Goal: Use online tool/utility: Utilize a website feature to perform a specific function

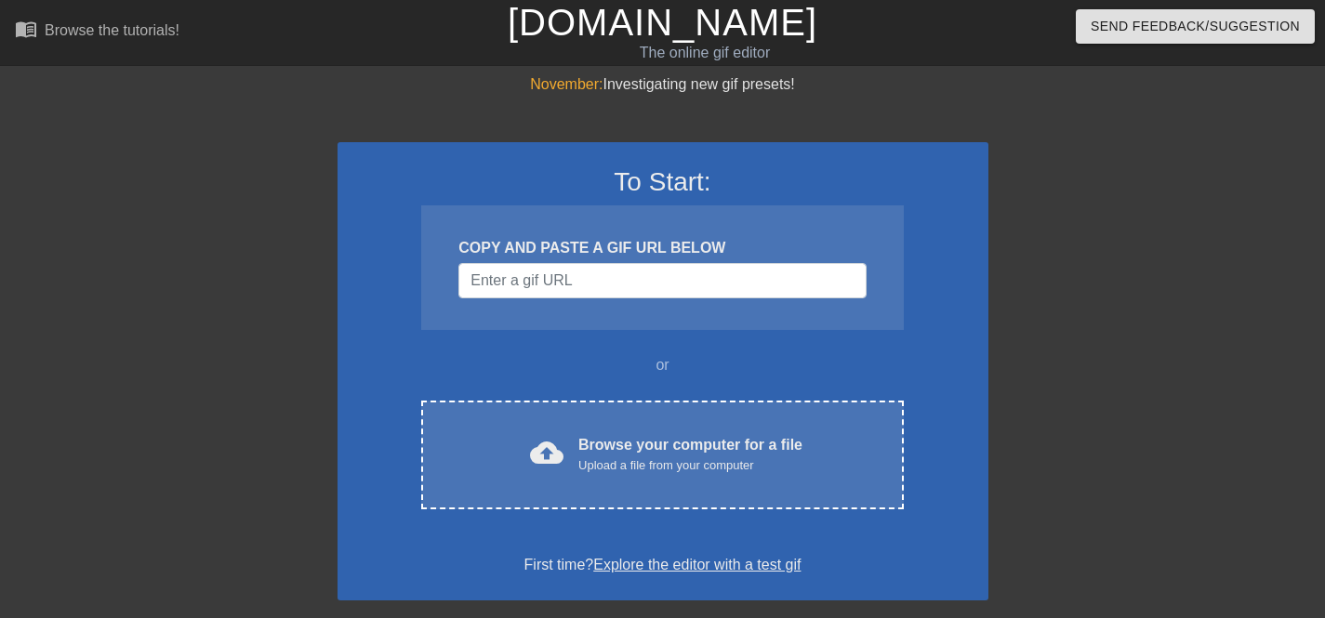
click at [567, 303] on div "COPY AND PASTE A GIF URL BELOW" at bounding box center [661, 267] width 481 height 125
click at [569, 283] on input "Username" at bounding box center [661, 280] width 407 height 35
paste input "[URL][DOMAIN_NAME][PERSON_NAME][PERSON_NAME]"
type input "[URL][DOMAIN_NAME][PERSON_NAME][PERSON_NAME]"
click at [577, 285] on input "Username" at bounding box center [661, 280] width 407 height 35
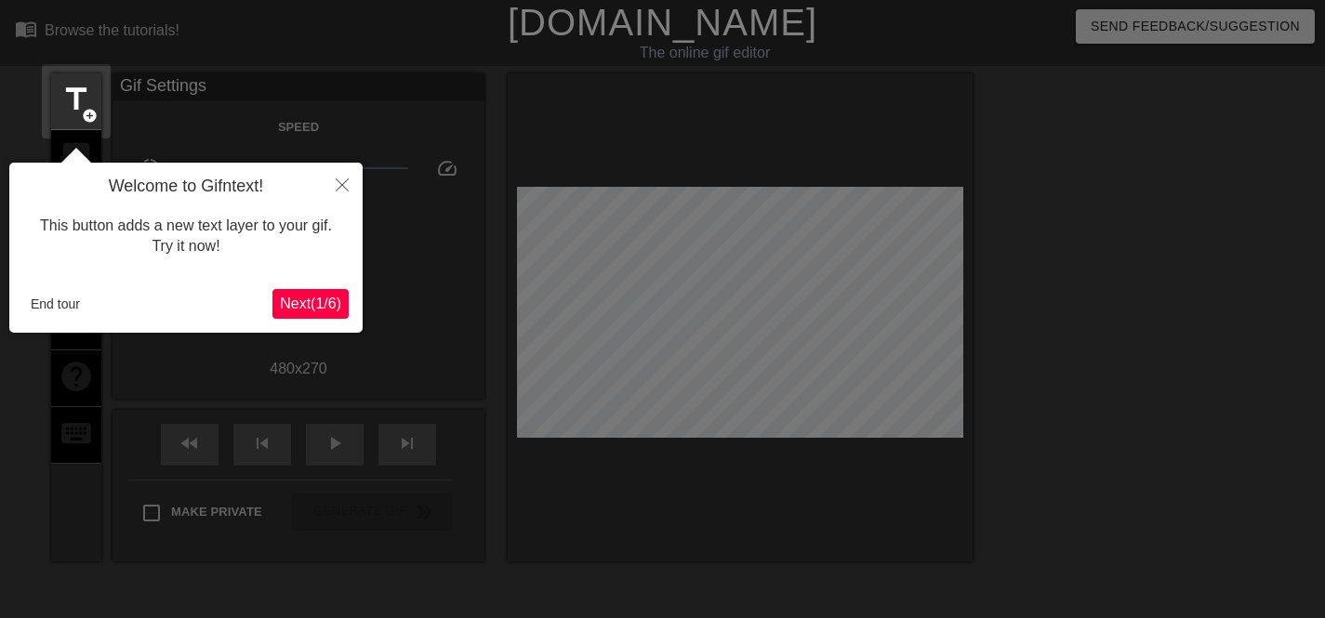
scroll to position [46, 0]
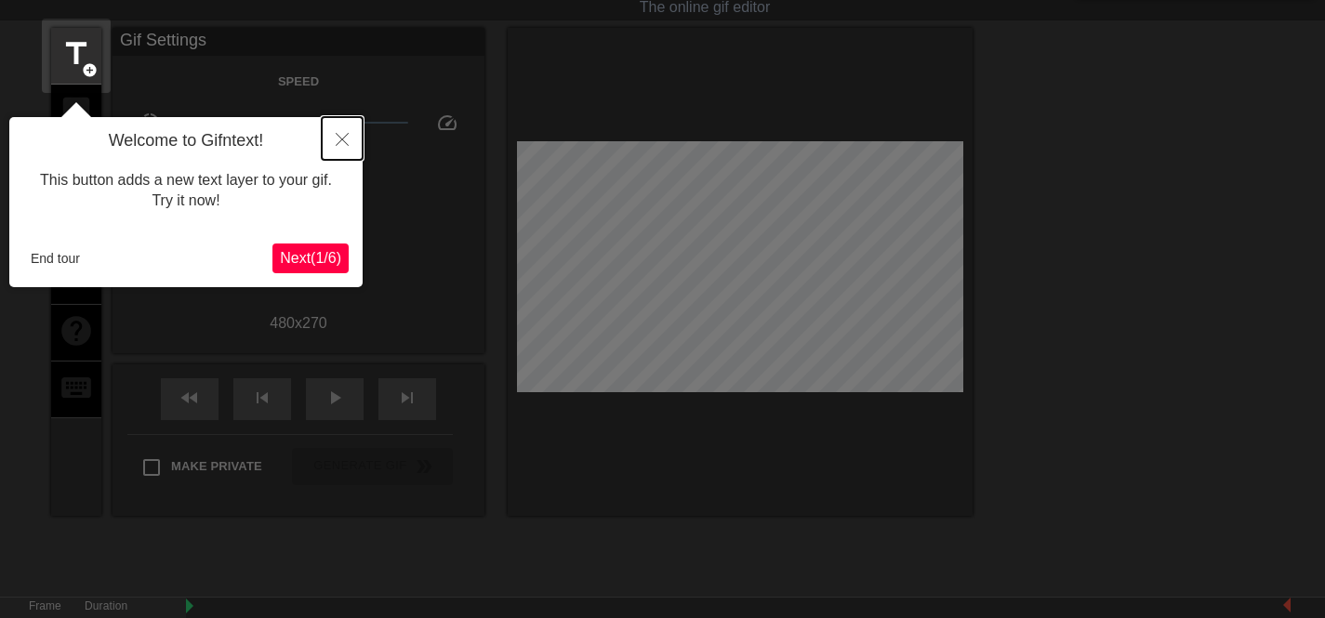
click at [349, 147] on button "Close" at bounding box center [342, 138] width 41 height 43
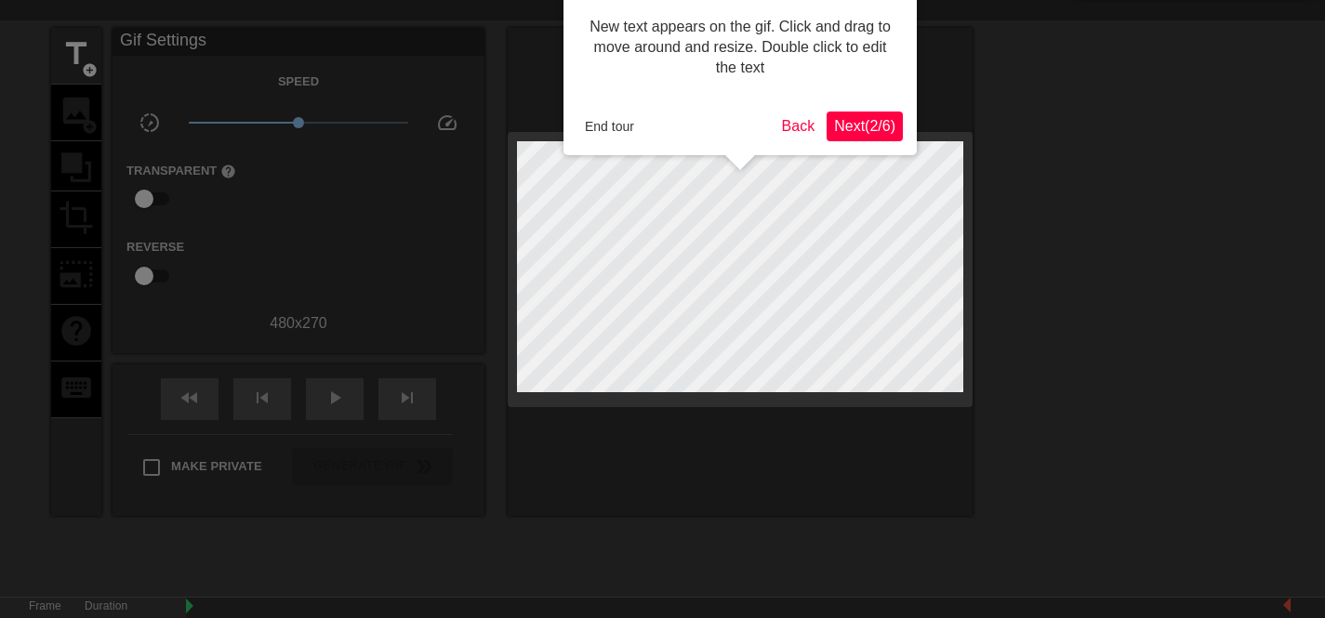
scroll to position [0, 0]
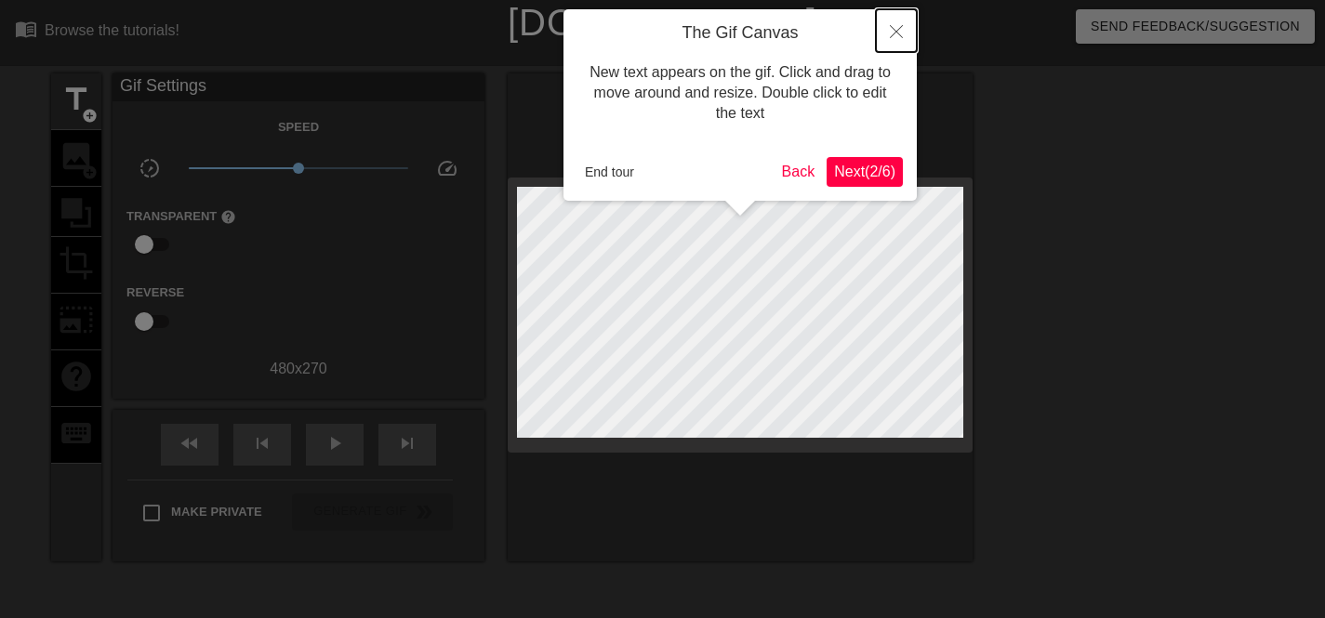
click at [908, 37] on button "Close" at bounding box center [896, 30] width 41 height 43
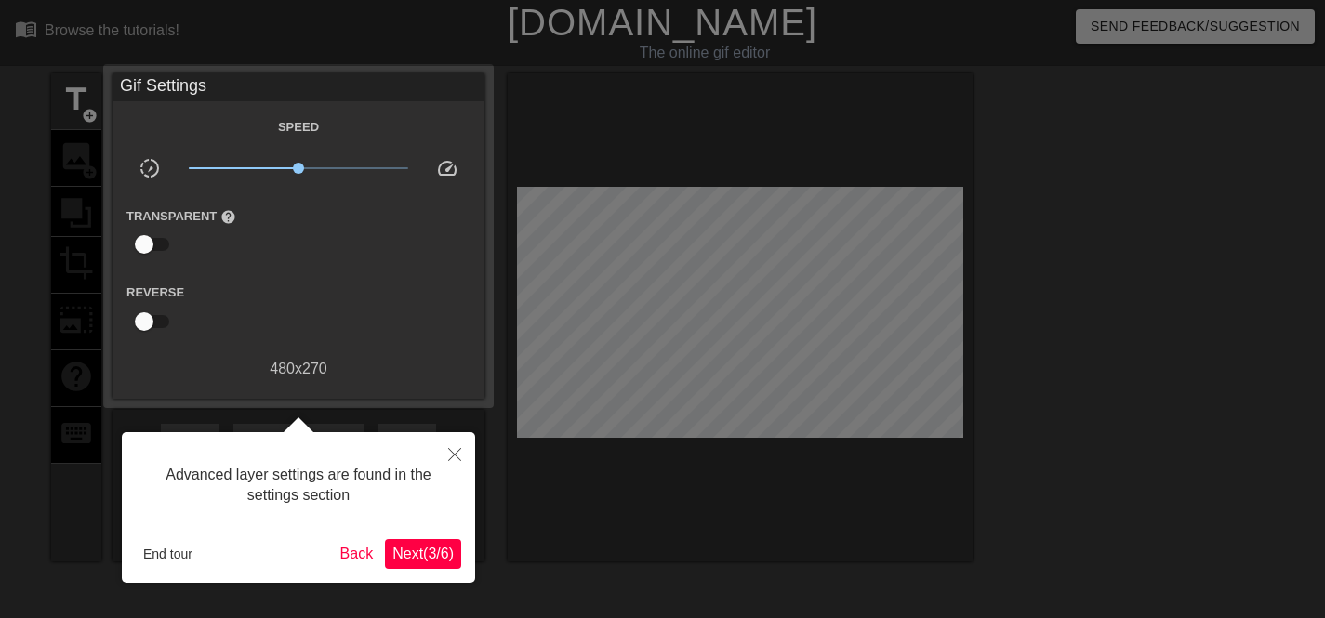
scroll to position [46, 0]
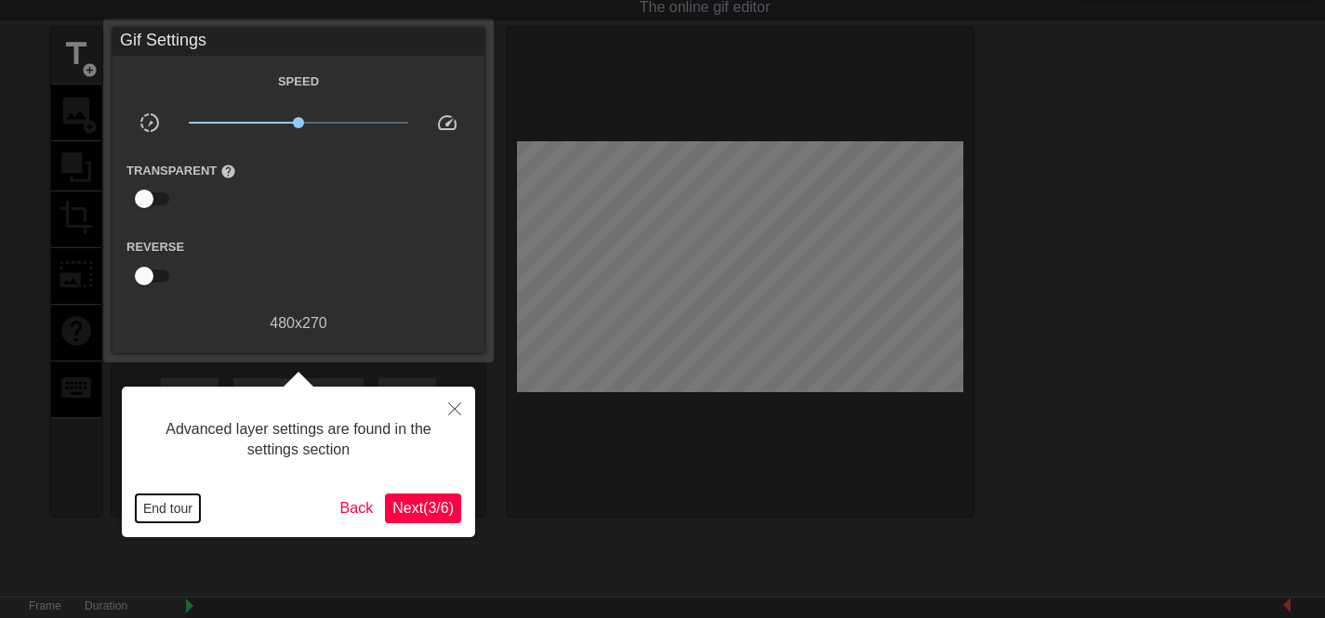
click at [183, 506] on button "End tour" at bounding box center [168, 508] width 64 height 28
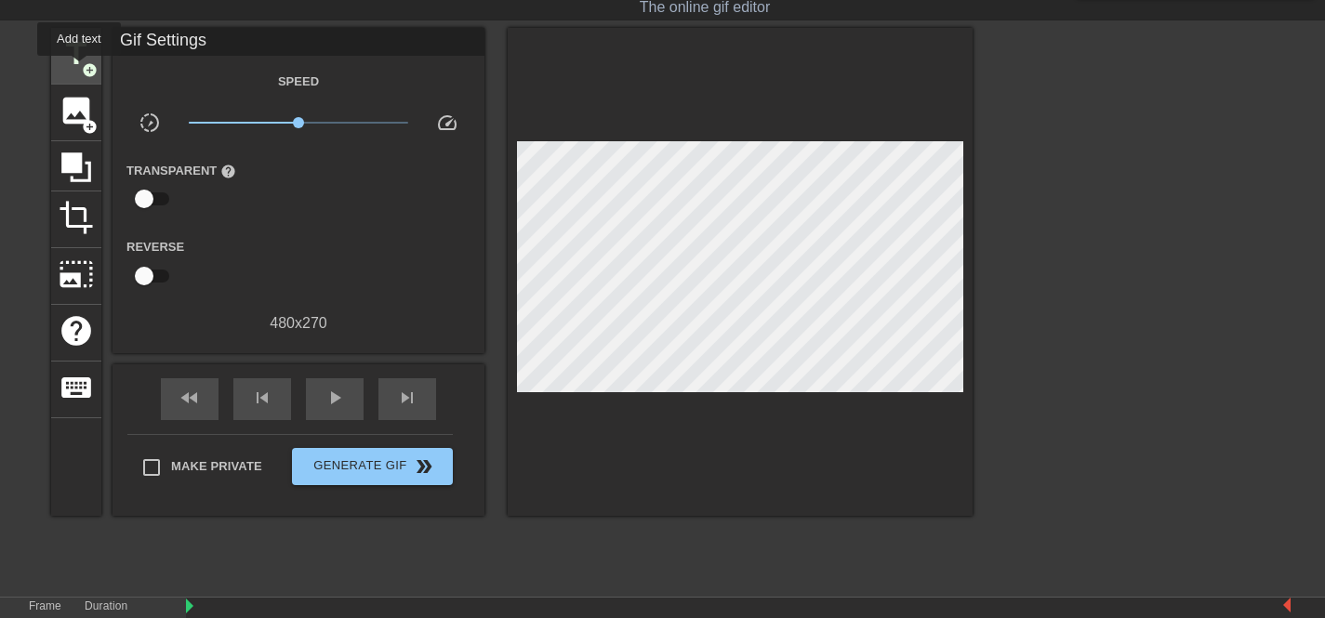
click at [80, 68] on span "title" at bounding box center [76, 53] width 35 height 35
click at [74, 118] on span "image" at bounding box center [76, 110] width 35 height 35
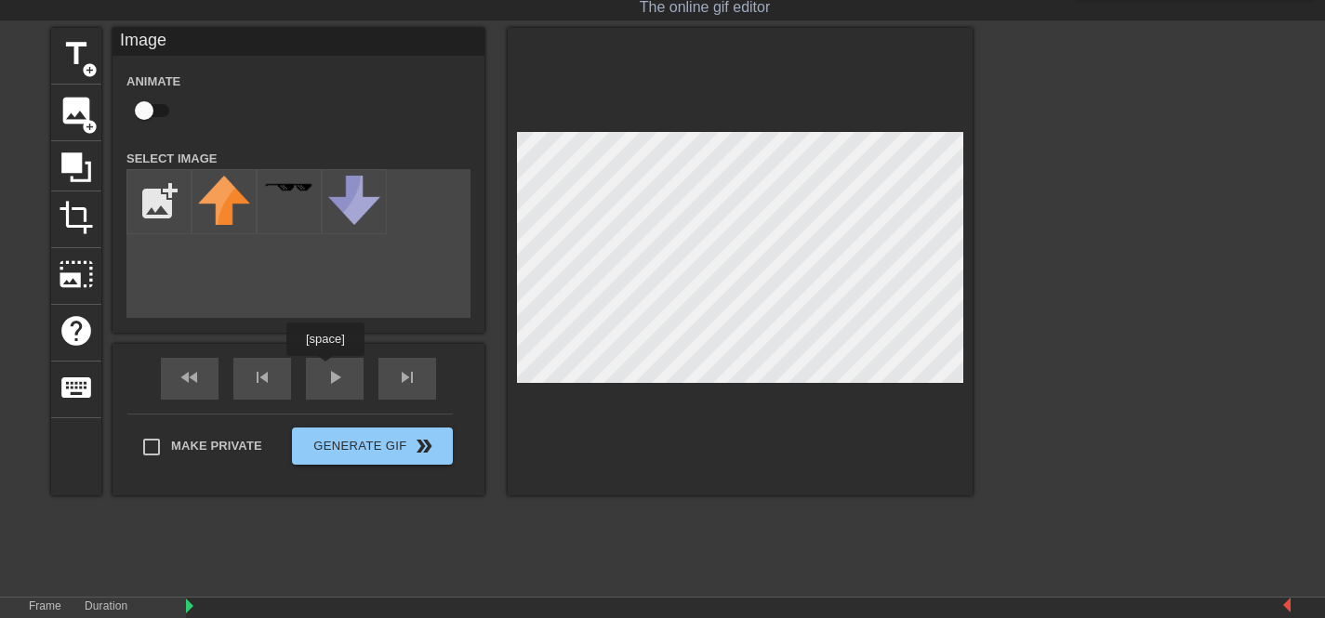
click at [330, 371] on div "fast_rewind skip_previous play_arrow skip_next" at bounding box center [298, 379] width 303 height 70
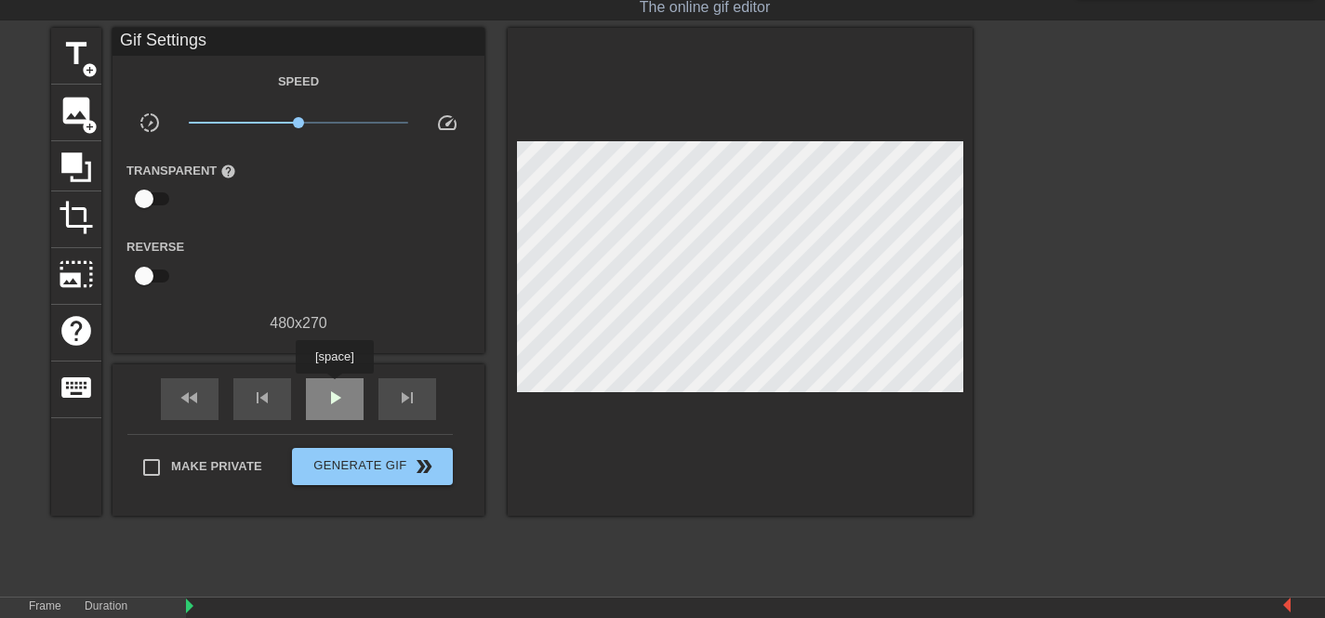
click at [336, 388] on span "play_arrow" at bounding box center [334, 398] width 22 height 22
click at [336, 387] on span "pause" at bounding box center [334, 398] width 22 height 22
click at [336, 387] on span "play_arrow" at bounding box center [334, 398] width 22 height 22
type input "60"
click at [336, 387] on span "pause" at bounding box center [334, 398] width 22 height 22
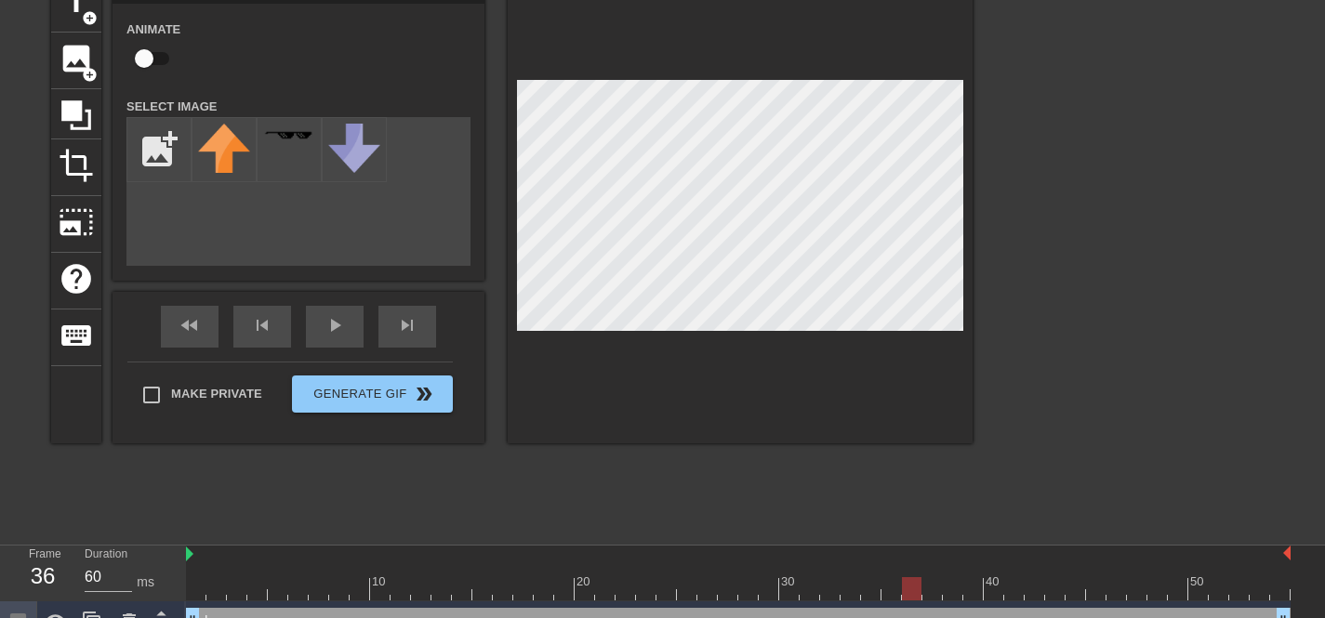
scroll to position [125, 0]
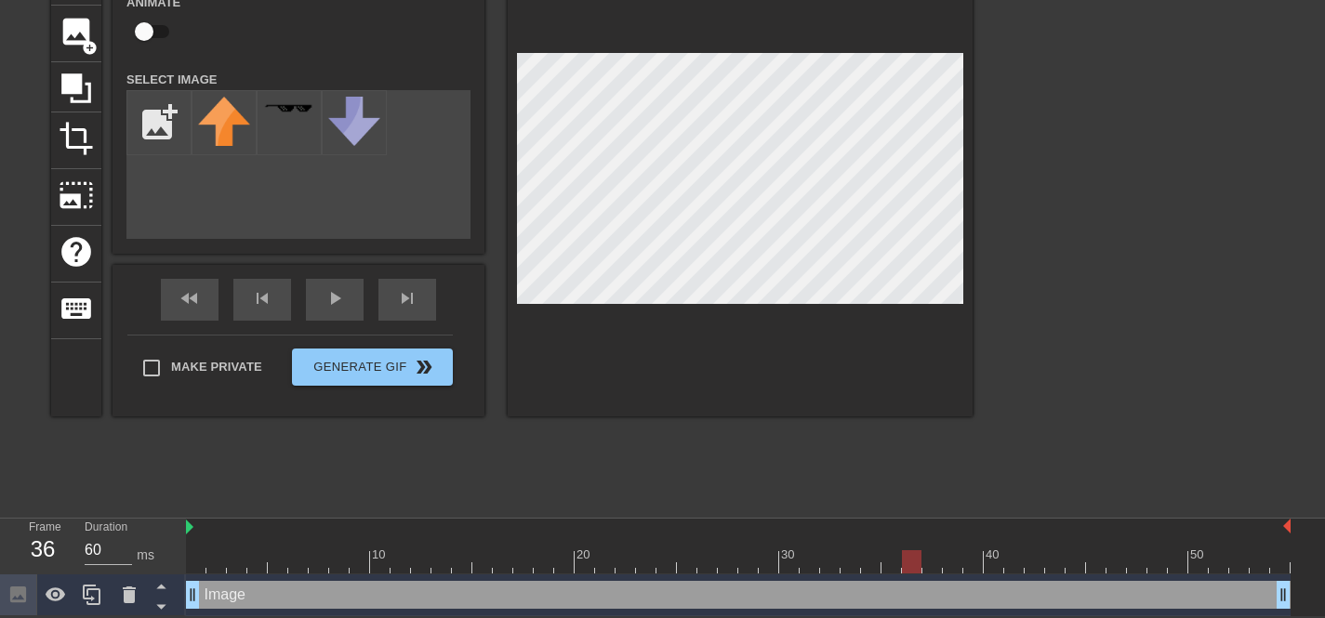
click at [905, 561] on div at bounding box center [912, 561] width 20 height 23
